Goal: Task Accomplishment & Management: Manage account settings

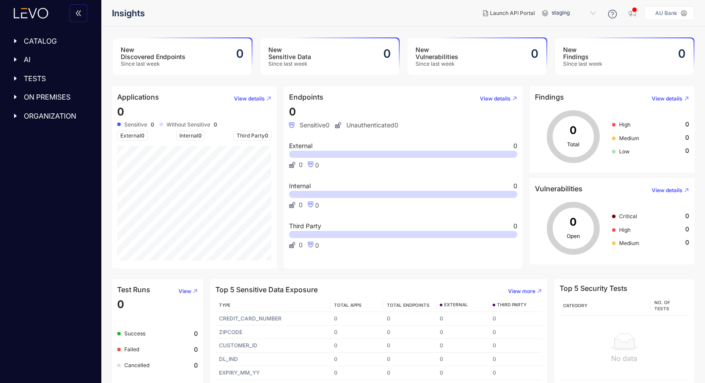
click at [669, 13] on p "AU Bank" at bounding box center [667, 13] width 22 height 6
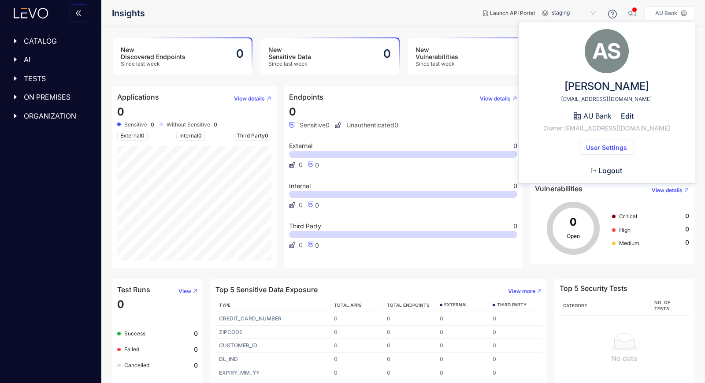
click at [608, 172] on span "Logout" at bounding box center [611, 171] width 24 height 8
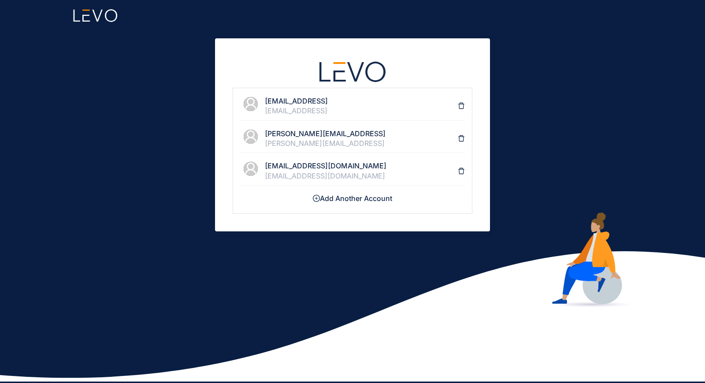
click at [462, 171] on icon "delete" at bounding box center [461, 171] width 7 height 7
